Goal: Task Accomplishment & Management: Manage account settings

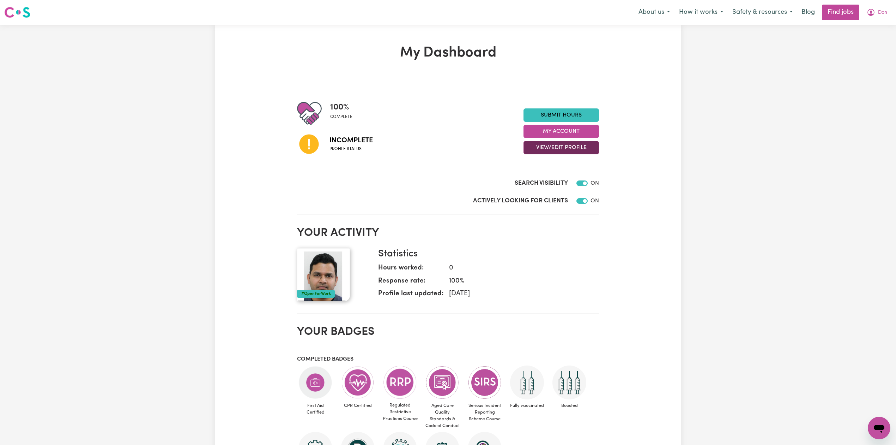
click at [540, 146] on button "View/Edit Profile" at bounding box center [561, 147] width 75 height 13
click at [534, 176] on link "Edit Profile" at bounding box center [557, 180] width 66 height 14
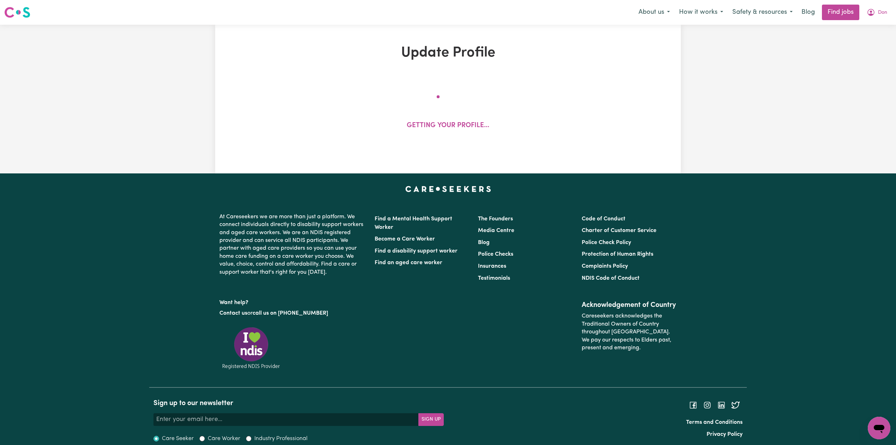
select select "[DEMOGRAPHIC_DATA]"
select select "Australian PR"
select select "Studying a healthcare related degree or qualification"
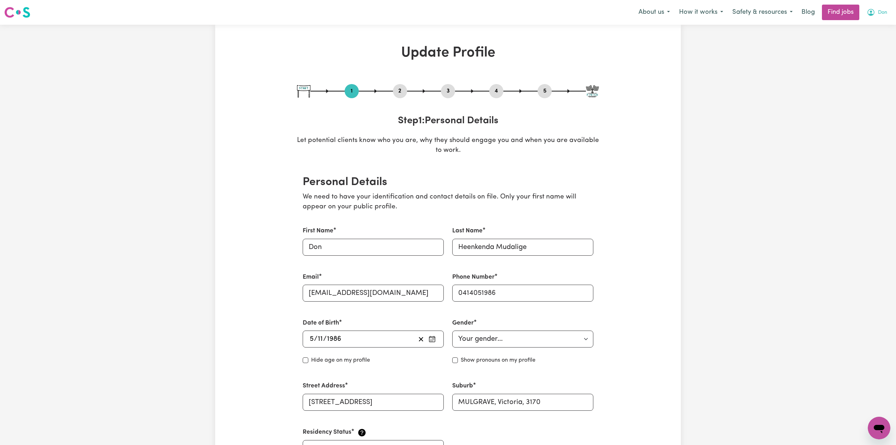
click at [869, 16] on icon "My Account" at bounding box center [871, 12] width 8 height 8
click at [854, 56] on link "Logout" at bounding box center [864, 53] width 56 height 13
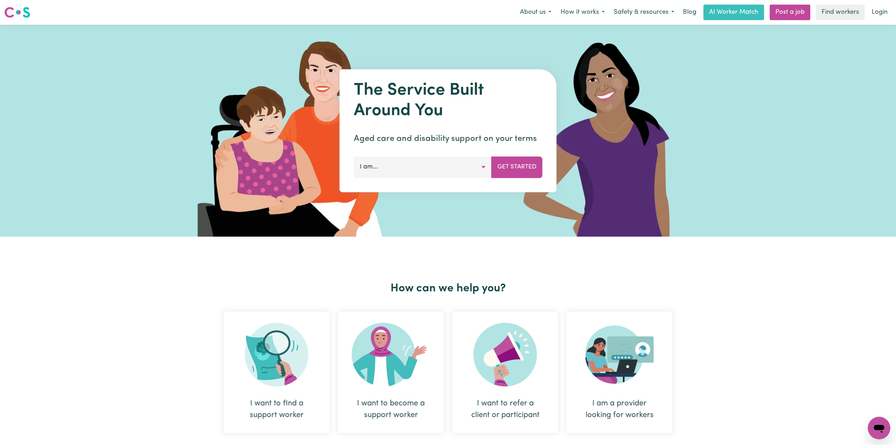
click at [865, 13] on div "About us How it works Safety & resources Blog AI Worker Match Post a job Find w…" at bounding box center [703, 13] width 376 height 16
click at [874, 12] on link "Login" at bounding box center [880, 13] width 24 height 16
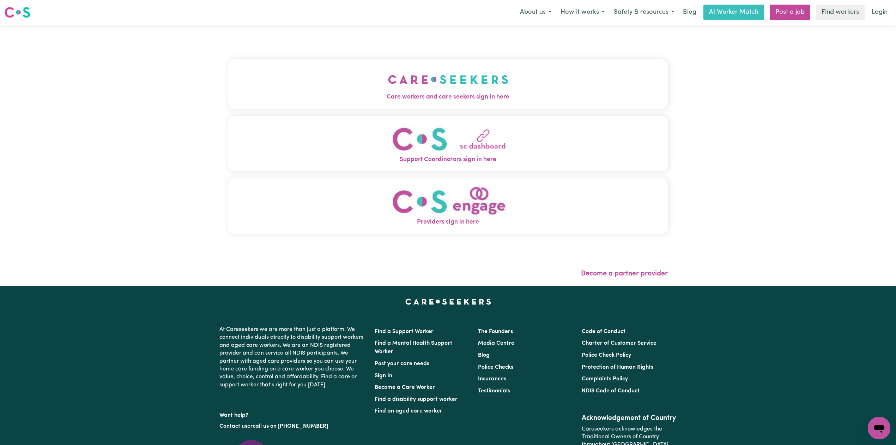
click at [277, 41] on div "Care workers and care seekers sign in here Support Coordinators sign in here Pr…" at bounding box center [448, 150] width 440 height 222
drag, startPoint x: 256, startPoint y: 68, endPoint x: 283, endPoint y: 108, distance: 47.8
click at [258, 70] on button "Care workers and care seekers sign in here" at bounding box center [448, 83] width 440 height 49
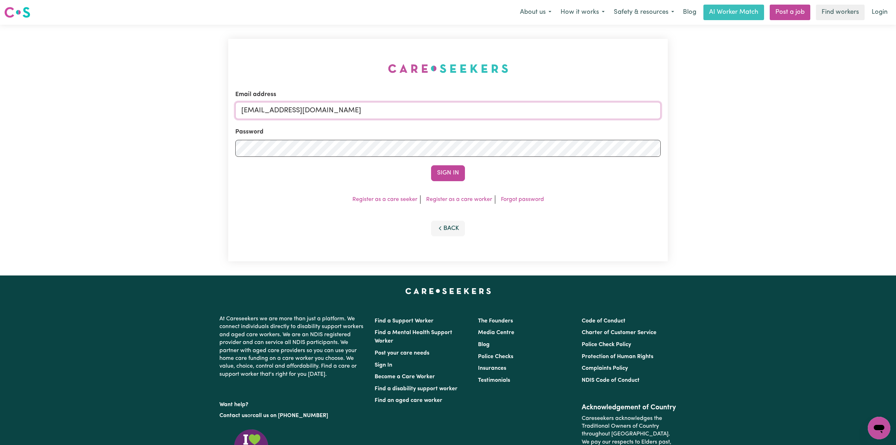
drag, startPoint x: 373, startPoint y: 115, endPoint x: 346, endPoint y: 120, distance: 27.4
click at [373, 115] on input "[EMAIL_ADDRESS][DOMAIN_NAME]" at bounding box center [447, 110] width 425 height 17
drag, startPoint x: 278, startPoint y: 108, endPoint x: 507, endPoint y: 138, distance: 231.3
click at [516, 126] on form "Email address Superuser~[EMAIL_ADDRESS][DOMAIN_NAME] Password Sign In" at bounding box center [447, 135] width 425 height 91
type input "Superuser~[EMAIL_ADDRESS][DOMAIN_NAME]"
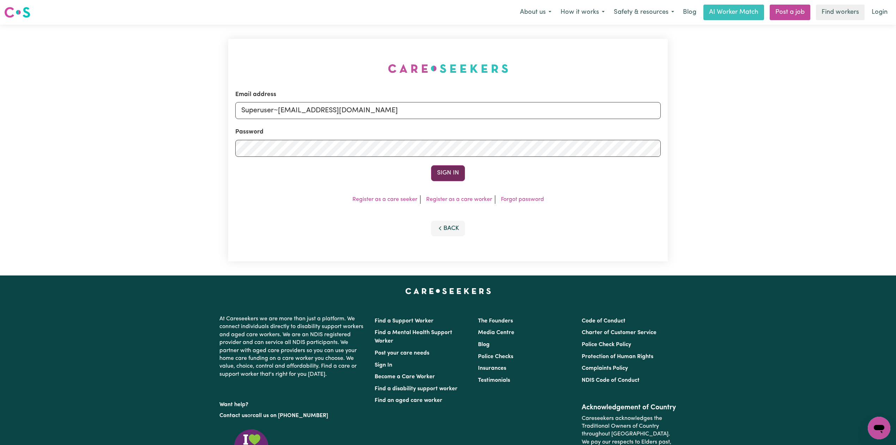
click at [454, 167] on button "Sign In" at bounding box center [448, 173] width 34 height 16
